Goal: Task Accomplishment & Management: Use online tool/utility

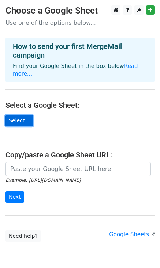
click at [13, 115] on link "Select..." at bounding box center [18, 120] width 27 height 11
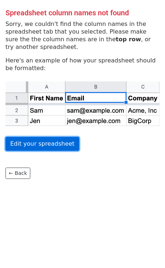
click at [42, 145] on link "Edit your spreadsheet" at bounding box center [42, 144] width 74 height 14
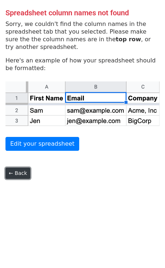
click at [25, 175] on link "← Back" at bounding box center [17, 173] width 25 height 11
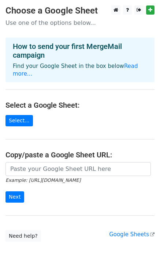
scroll to position [23, 0]
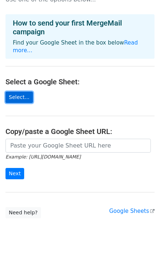
click at [17, 92] on link "Select..." at bounding box center [18, 97] width 27 height 11
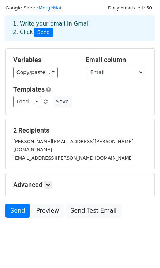
scroll to position [23, 0]
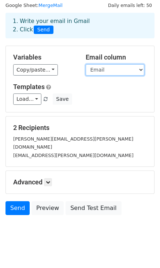
click at [107, 67] on select "Name CompanyName Email" at bounding box center [115, 69] width 59 height 11
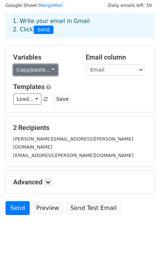
click at [47, 71] on link "Copy/paste..." at bounding box center [35, 69] width 45 height 11
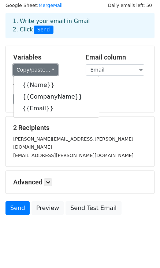
click at [47, 71] on link "Copy/paste..." at bounding box center [35, 69] width 45 height 11
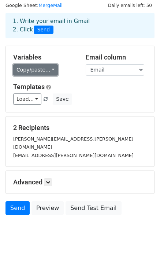
click at [47, 71] on link "Copy/paste..." at bounding box center [35, 69] width 45 height 11
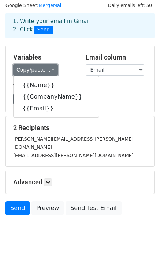
click at [47, 71] on link "Copy/paste..." at bounding box center [35, 69] width 45 height 11
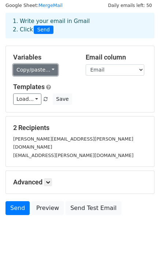
click at [38, 74] on link "Copy/paste..." at bounding box center [35, 69] width 45 height 11
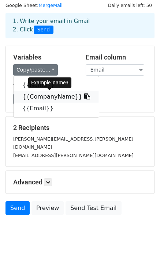
click at [84, 95] on icon at bounding box center [87, 97] width 6 height 6
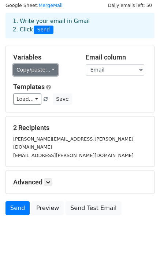
click at [38, 68] on link "Copy/paste..." at bounding box center [35, 69] width 45 height 11
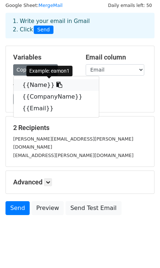
click at [56, 86] on icon at bounding box center [59, 85] width 6 height 6
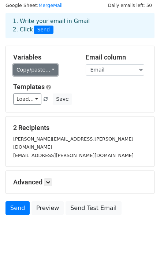
click at [44, 71] on link "Copy/paste..." at bounding box center [35, 69] width 45 height 11
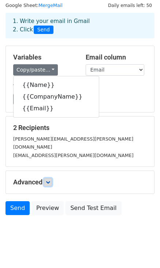
click at [49, 180] on icon at bounding box center [48, 182] width 4 height 4
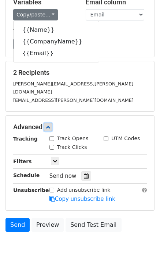
scroll to position [82, 0]
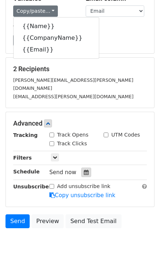
click at [84, 170] on icon at bounding box center [86, 172] width 5 height 5
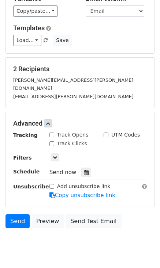
click at [143, 63] on div "2 Recipients eamon.prendeville@tamu.edu eamon.p.prendeville@gmail.com" at bounding box center [80, 83] width 148 height 50
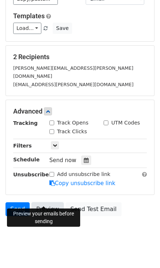
click at [43, 203] on link "Preview" at bounding box center [47, 210] width 32 height 14
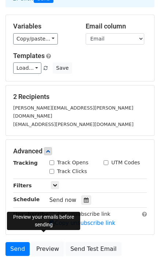
scroll to position [54, 0]
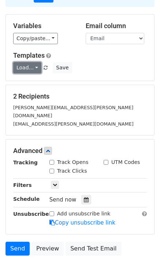
click at [30, 68] on link "Load..." at bounding box center [27, 67] width 28 height 11
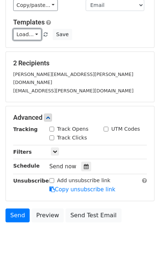
scroll to position [89, 0]
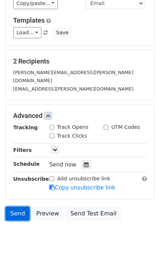
click at [16, 207] on link "Send" at bounding box center [17, 214] width 24 height 14
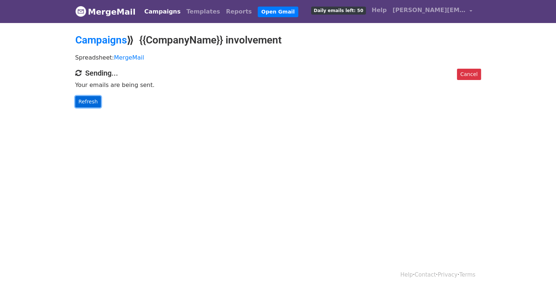
click at [86, 102] on link "Refresh" at bounding box center [88, 101] width 26 height 11
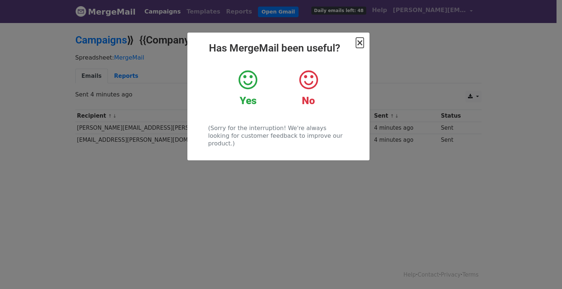
click at [359, 41] on span "×" at bounding box center [359, 43] width 7 height 10
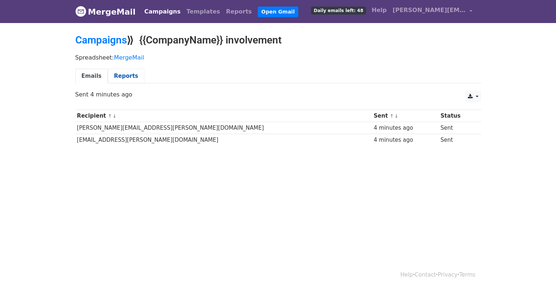
click at [117, 75] on link "Reports" at bounding box center [126, 76] width 37 height 15
